Goal: Task Accomplishment & Management: Use online tool/utility

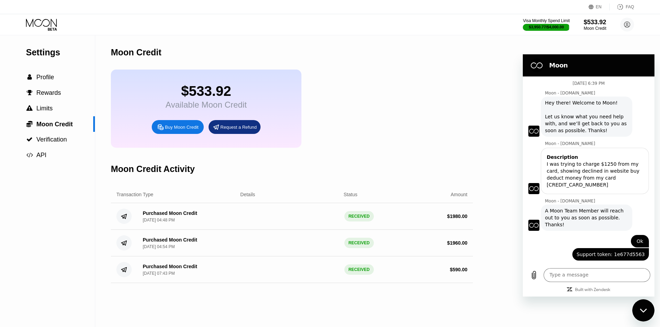
scroll to position [424, 0]
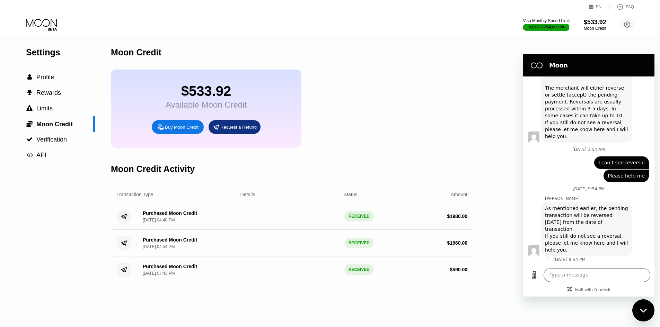
click at [47, 26] on icon at bounding box center [42, 25] width 32 height 12
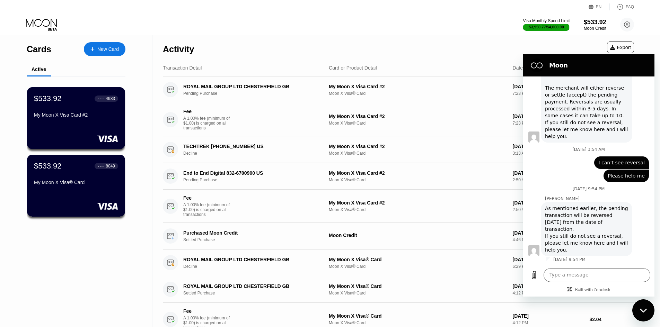
click at [84, 183] on div "My Moon X Visa® Card" at bounding box center [76, 183] width 84 height 6
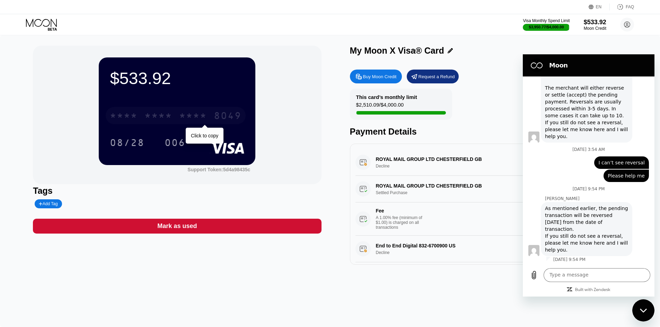
click at [219, 118] on div "8049" at bounding box center [228, 116] width 28 height 11
click at [379, 164] on div "ROYAL MAIL GROUP LTD CHESTERFIELD GB Decline $93.50 [DATE] 6:29 PM" at bounding box center [493, 162] width 277 height 27
drag, startPoint x: 379, startPoint y: 164, endPoint x: 450, endPoint y: 194, distance: 77.3
click at [450, 194] on div "ROYAL MAIL GROUP LTD CHESTERFIELD GB Settled Purchase $204.48 [DATE] 4:12 PM Fe…" at bounding box center [493, 206] width 277 height 60
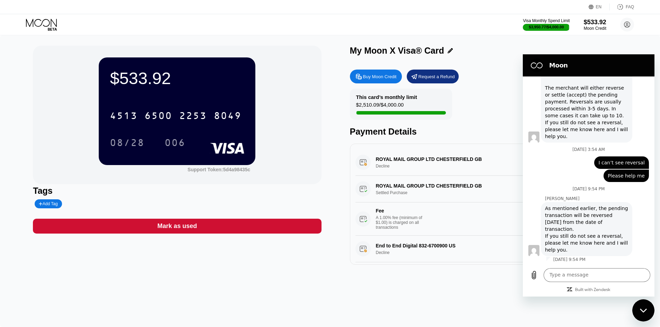
click at [365, 108] on div "$2,510.09 / $4,000.00" at bounding box center [380, 106] width 48 height 9
click at [426, 79] on div "Request a Refund" at bounding box center [437, 77] width 36 height 6
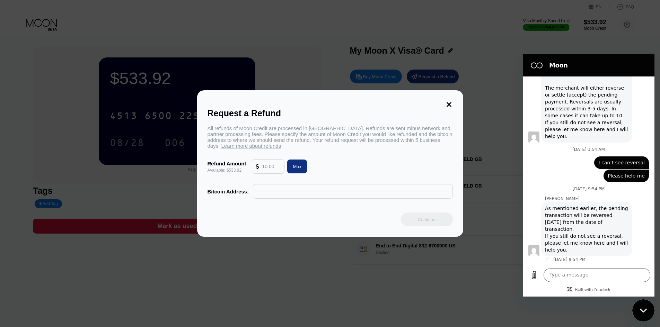
click at [269, 170] on input "text" at bounding box center [271, 167] width 19 height 14
type input "530"
click at [233, 194] on div "Bitcoin Address:" at bounding box center [228, 192] width 41 height 6
click at [279, 195] on input "text" at bounding box center [353, 192] width 192 height 14
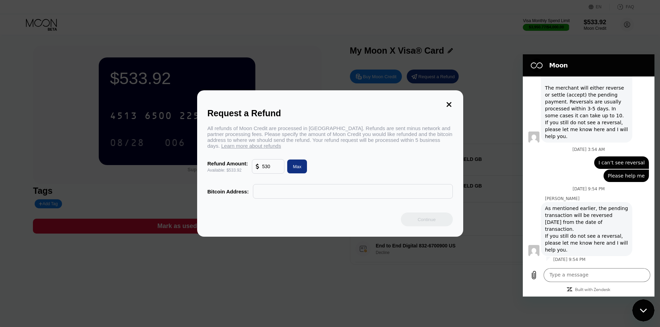
click at [229, 195] on div "Bitcoin Address:" at bounding box center [228, 192] width 41 height 6
click at [268, 197] on input "text" at bounding box center [353, 192] width 192 height 14
paste input "1LPJM9Z5pX3zbkrebZTzG9c256oyjGtr1Z"
type input "1LPJM9Z5pX3zbkrebZTzG9c256oyjGtr1Z"
click at [271, 211] on div "Request a Refund All refunds of Moon Credit are processed in [GEOGRAPHIC_DATA].…" at bounding box center [330, 163] width 266 height 147
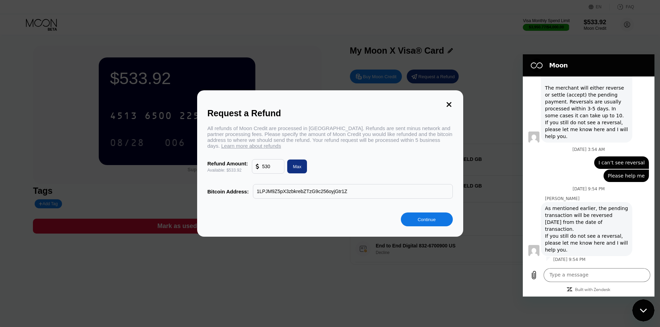
click at [440, 224] on div "Continue" at bounding box center [427, 220] width 52 height 14
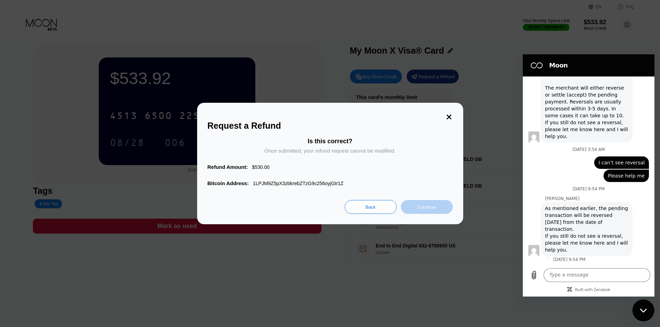
click at [423, 210] on div "Continue" at bounding box center [426, 207] width 18 height 6
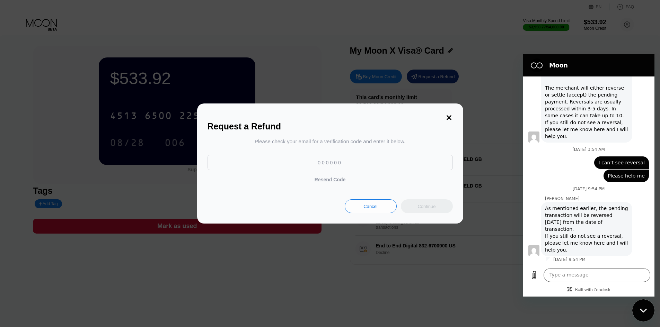
click at [353, 167] on input at bounding box center [330, 163] width 245 height 16
click at [321, 165] on input at bounding box center [330, 163] width 245 height 16
paste input "594414"
type input "594414"
click at [440, 207] on div "Continue" at bounding box center [427, 207] width 52 height 14
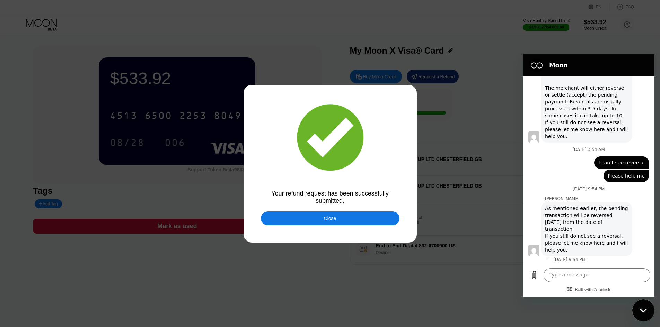
click at [289, 217] on div "Close" at bounding box center [330, 219] width 139 height 14
